Goal: Navigation & Orientation: Understand site structure

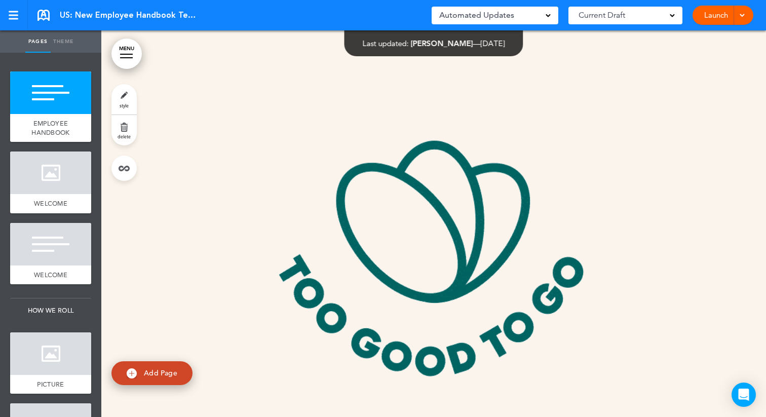
click at [527, 19] on div "Automated Updates 0" at bounding box center [495, 15] width 112 height 14
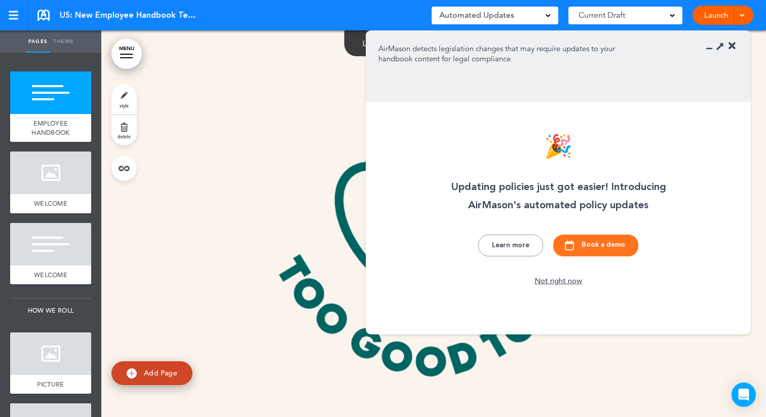
click at [534, 16] on div "Automated Updates 0" at bounding box center [495, 15] width 112 height 14
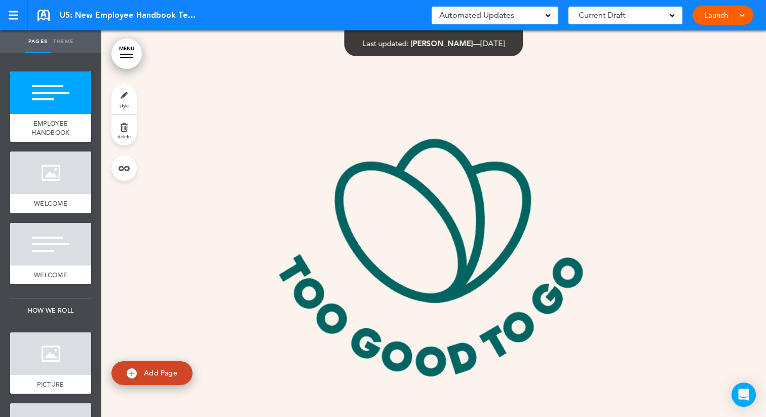
click at [536, 16] on div "Automated Updates 0" at bounding box center [495, 15] width 112 height 14
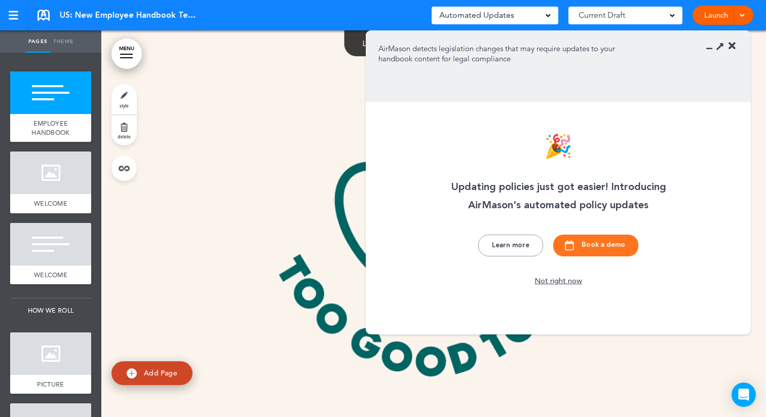
click at [536, 16] on div "Automated Updates 0" at bounding box center [495, 15] width 112 height 14
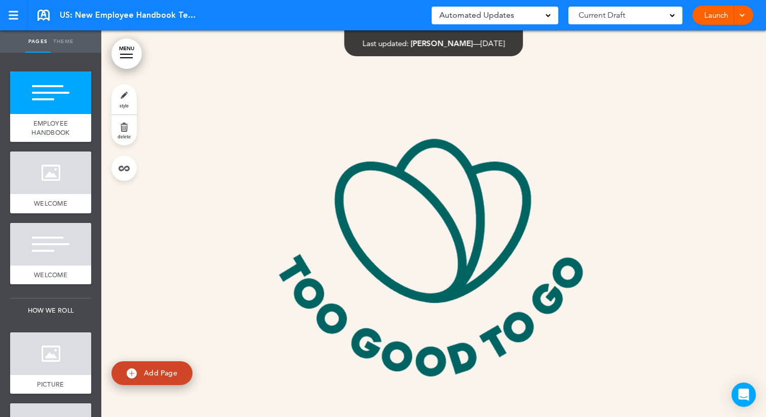
click at [594, 15] on span "Current Draft" at bounding box center [602, 15] width 47 height 14
click at [14, 19] on link at bounding box center [14, 15] width 28 height 30
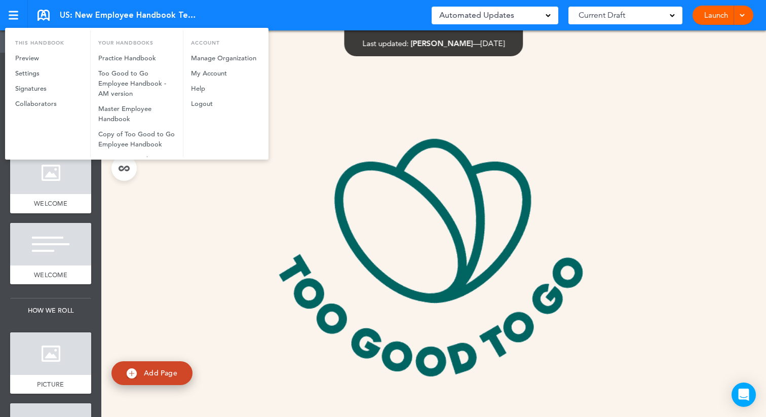
click at [305, 53] on div at bounding box center [383, 208] width 766 height 417
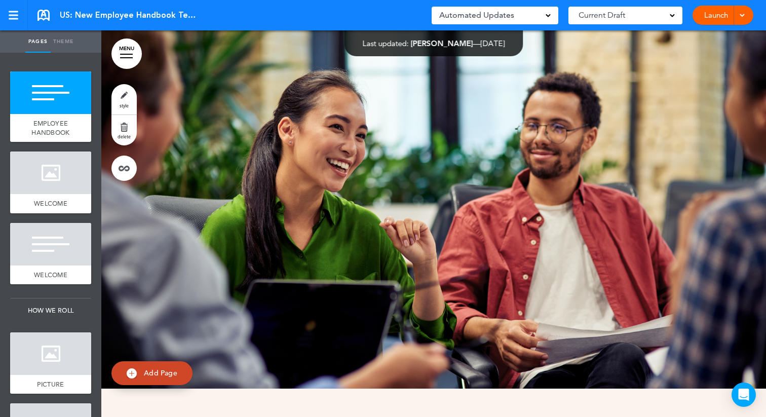
scroll to position [566, 0]
